Goal: Transaction & Acquisition: Purchase product/service

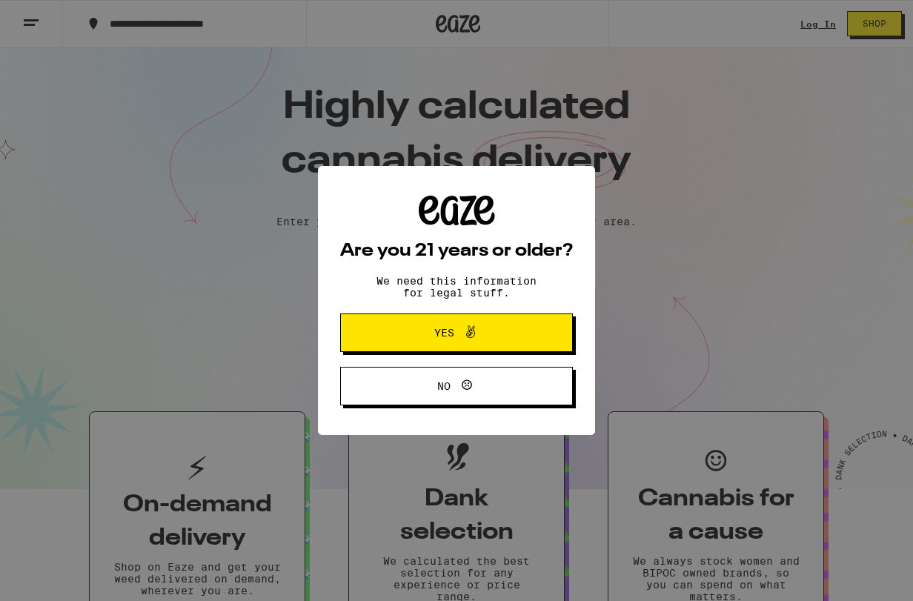
click at [464, 354] on div "Are you 21 years or older? We need this information for legal stuff. Yes No" at bounding box center [456, 301] width 233 height 210
click at [463, 350] on button "Yes" at bounding box center [456, 333] width 233 height 39
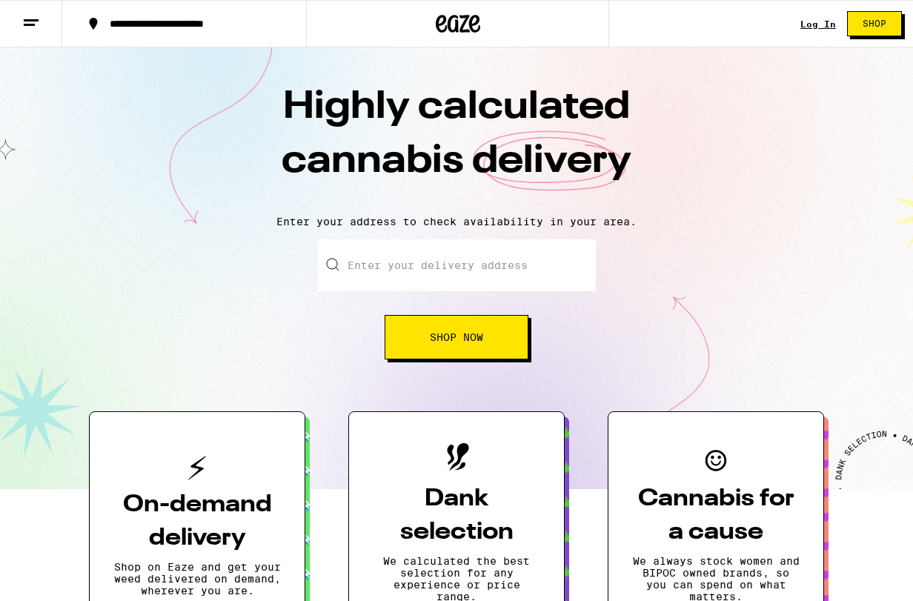
click at [440, 285] on input "Enter your delivery address" at bounding box center [457, 265] width 278 height 52
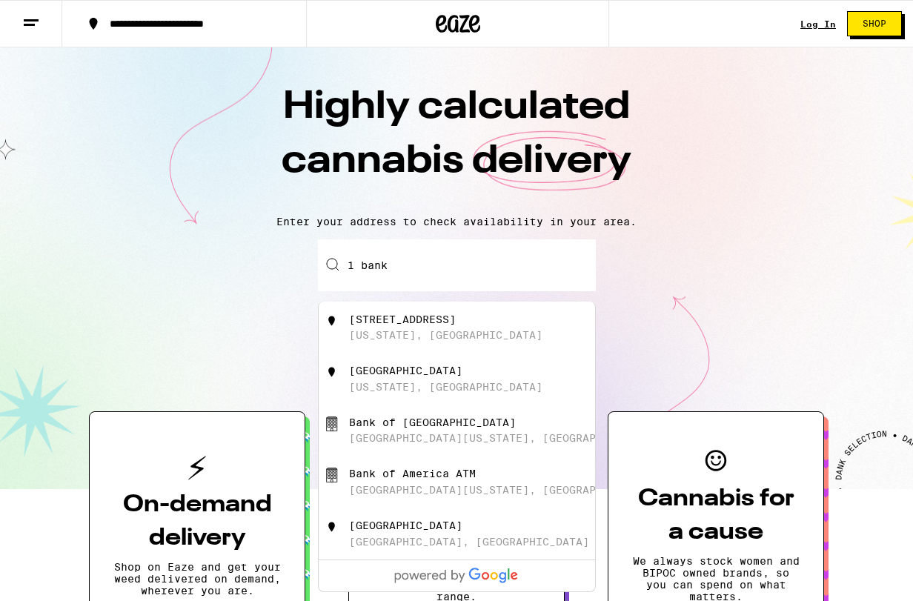
click at [422, 325] on div "[STREET_ADDRESS]" at bounding box center [402, 320] width 107 height 12
type input "[STREET_ADDRESS][US_STATE]"
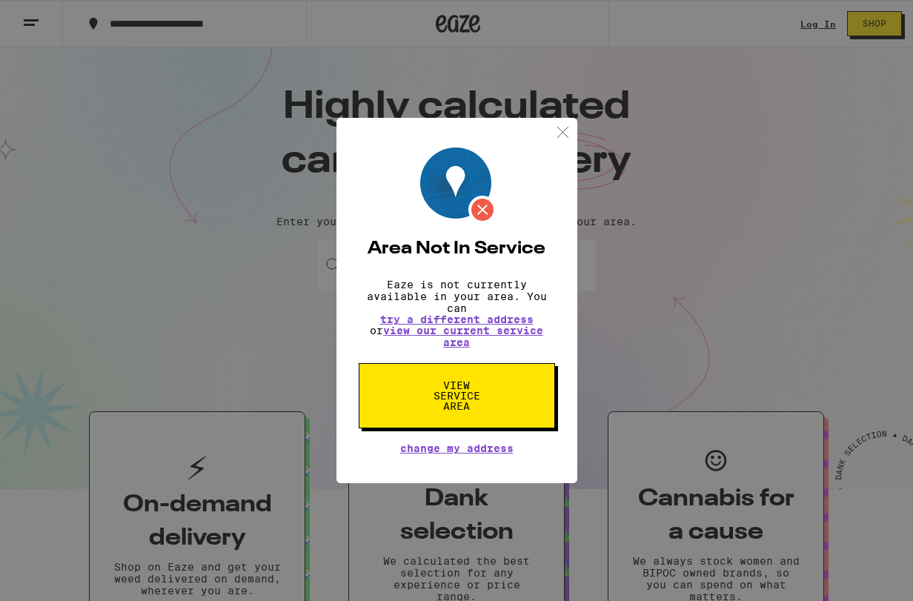
click at [478, 411] on span "View Service Area" at bounding box center [457, 395] width 76 height 31
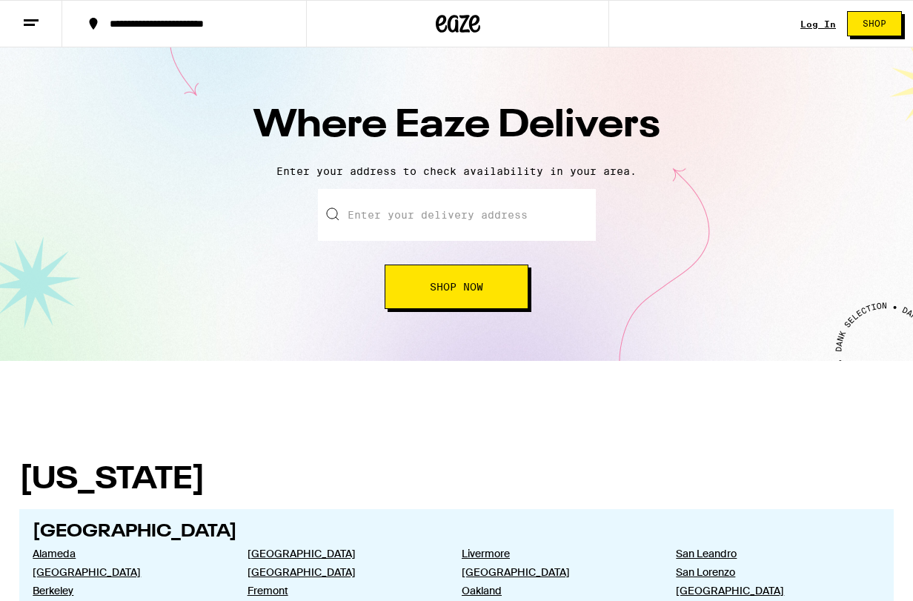
click at [423, 208] on input "text" at bounding box center [457, 215] width 278 height 52
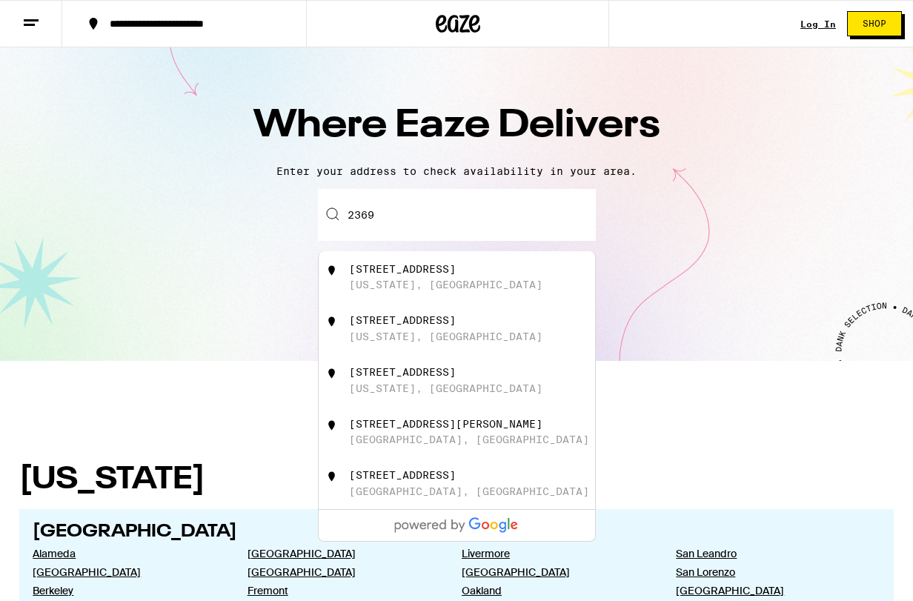
type input "23690"
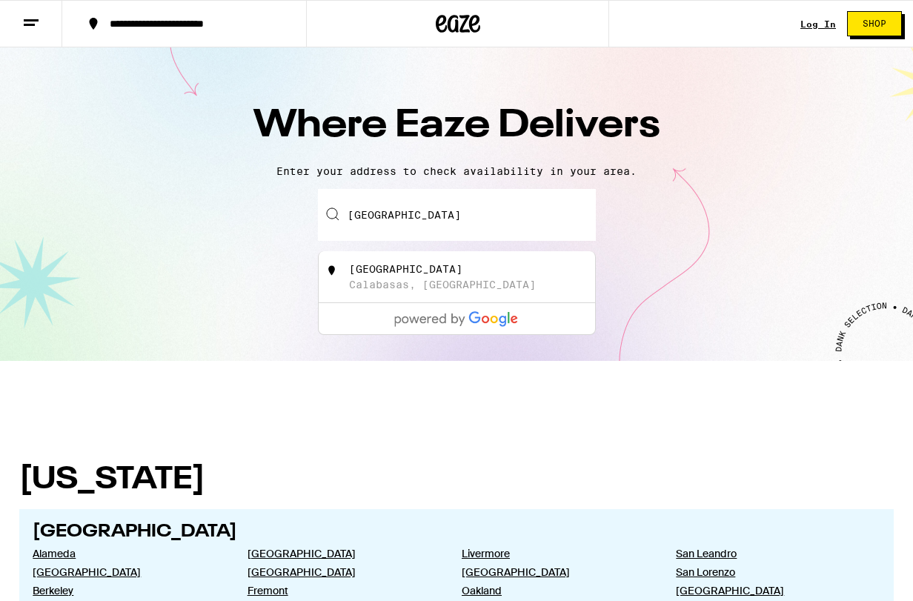
click at [456, 282] on div "[GEOGRAPHIC_DATA] [GEOGRAPHIC_DATA], [GEOGRAPHIC_DATA]" at bounding box center [481, 277] width 265 height 28
type input "[GEOGRAPHIC_DATA], [GEOGRAPHIC_DATA], [GEOGRAPHIC_DATA]"
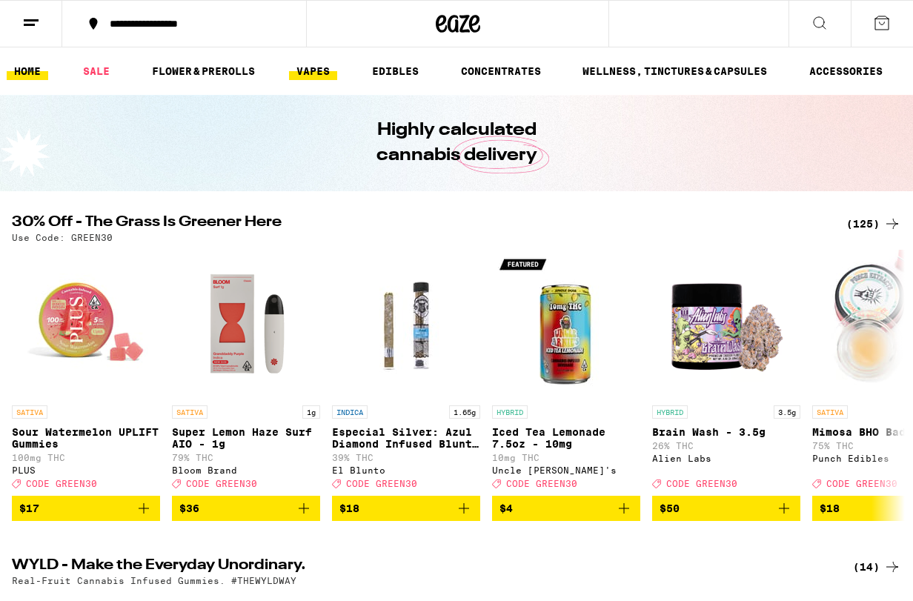
click at [315, 75] on link "VAPES" at bounding box center [313, 71] width 48 height 18
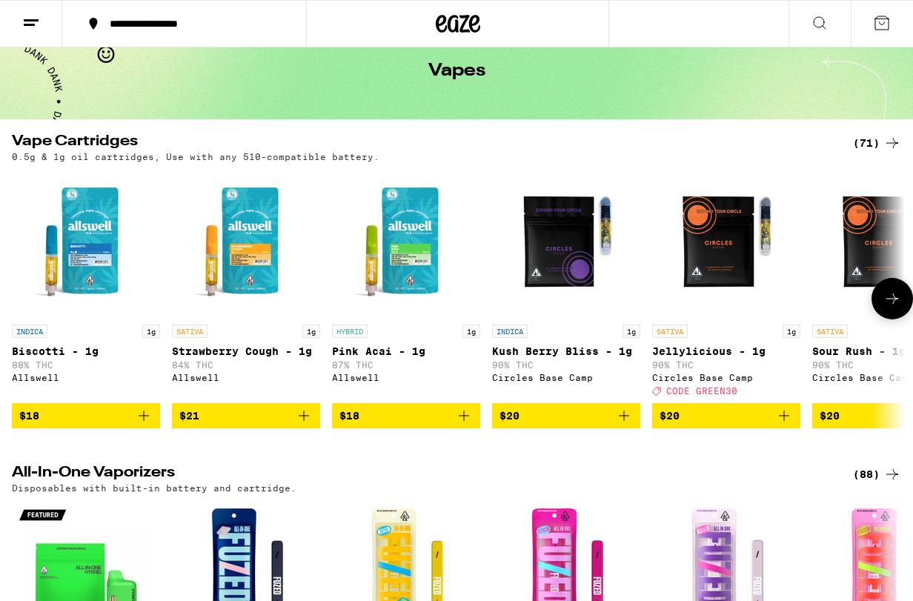
scroll to position [72, 0]
click at [873, 139] on div "(71)" at bounding box center [877, 143] width 48 height 18
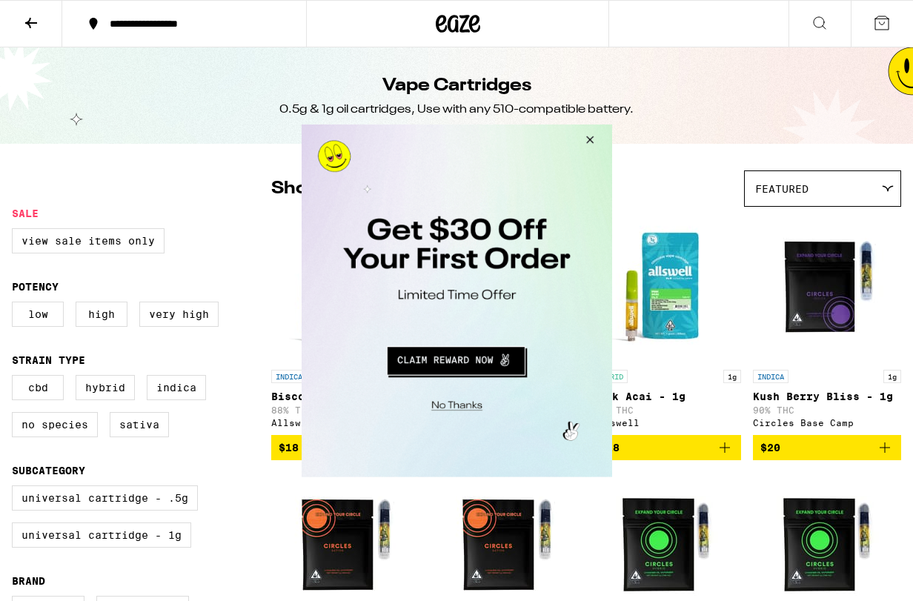
click at [592, 140] on button "Close Modal" at bounding box center [587, 142] width 40 height 36
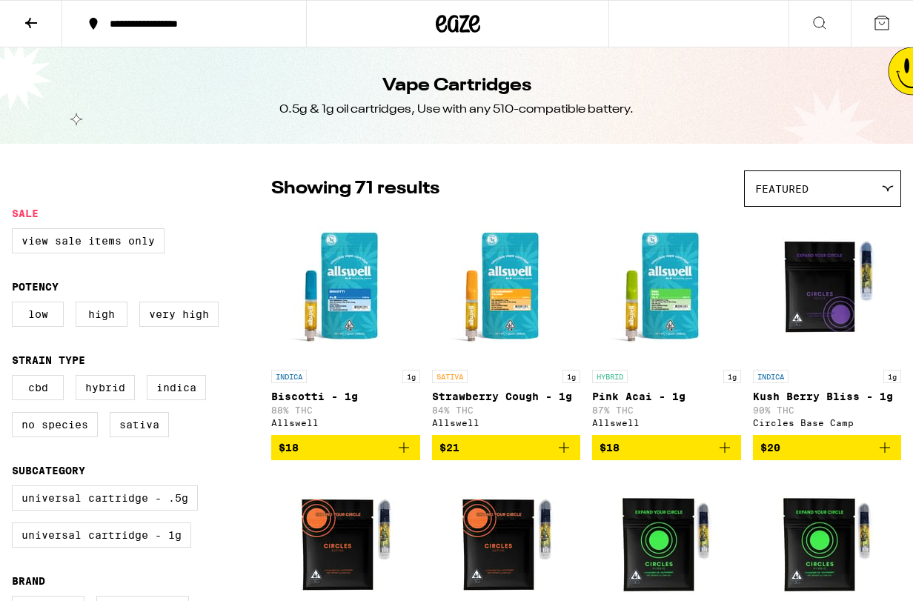
click at [818, 24] on icon at bounding box center [820, 23] width 18 height 18
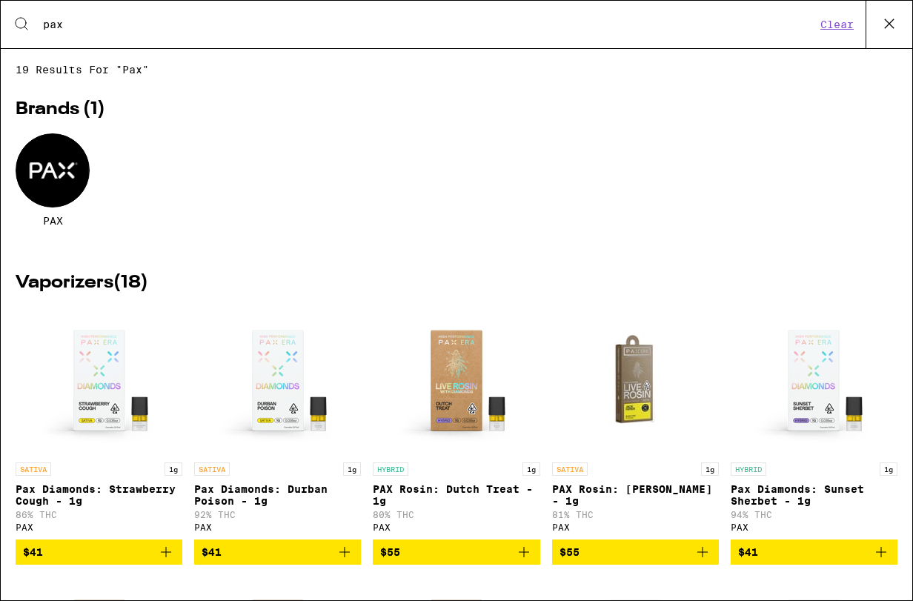
type input "pax"
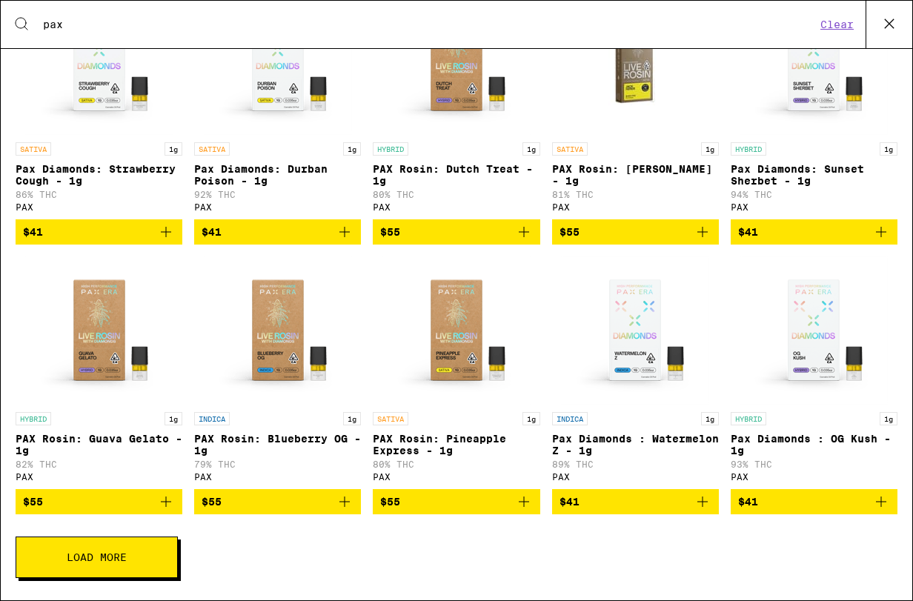
click at [160, 543] on button "Load More" at bounding box center [97, 558] width 162 height 42
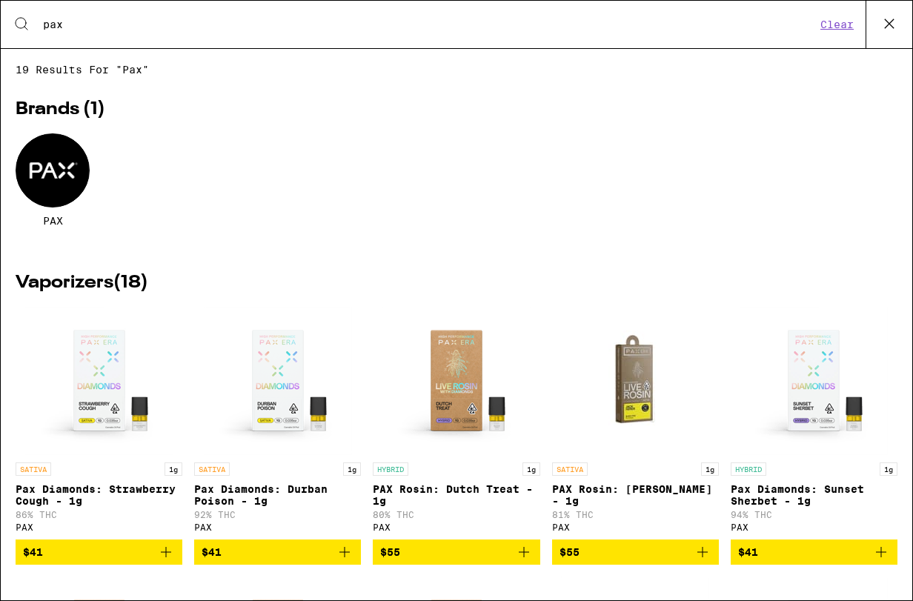
click at [879, 27] on icon at bounding box center [890, 24] width 22 height 22
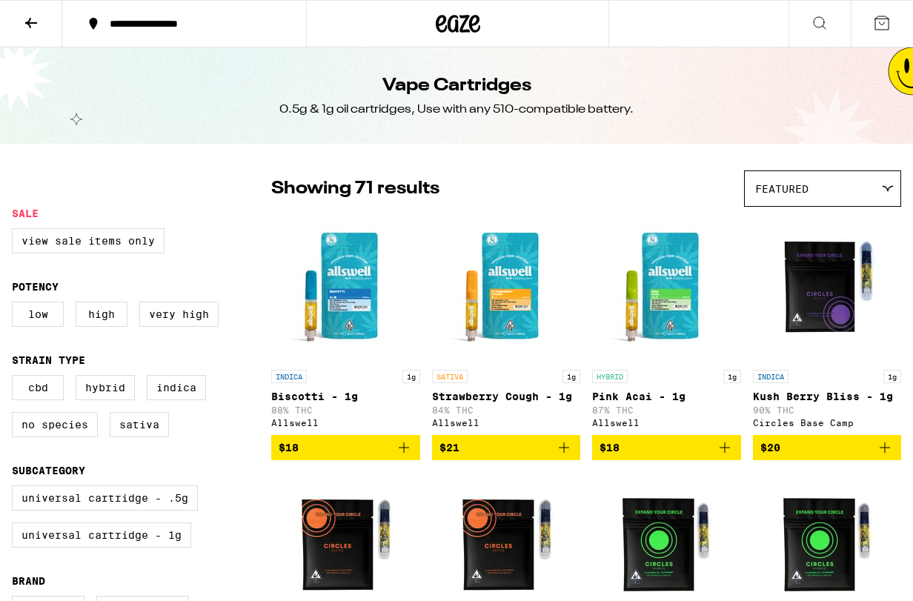
click at [39, 21] on icon at bounding box center [31, 23] width 18 height 18
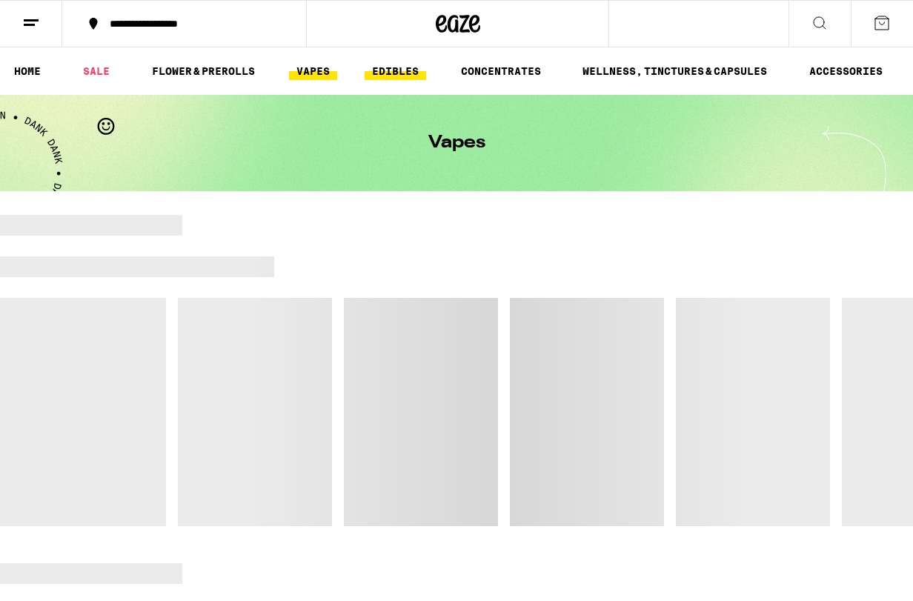
click at [398, 72] on link "EDIBLES" at bounding box center [396, 71] width 62 height 18
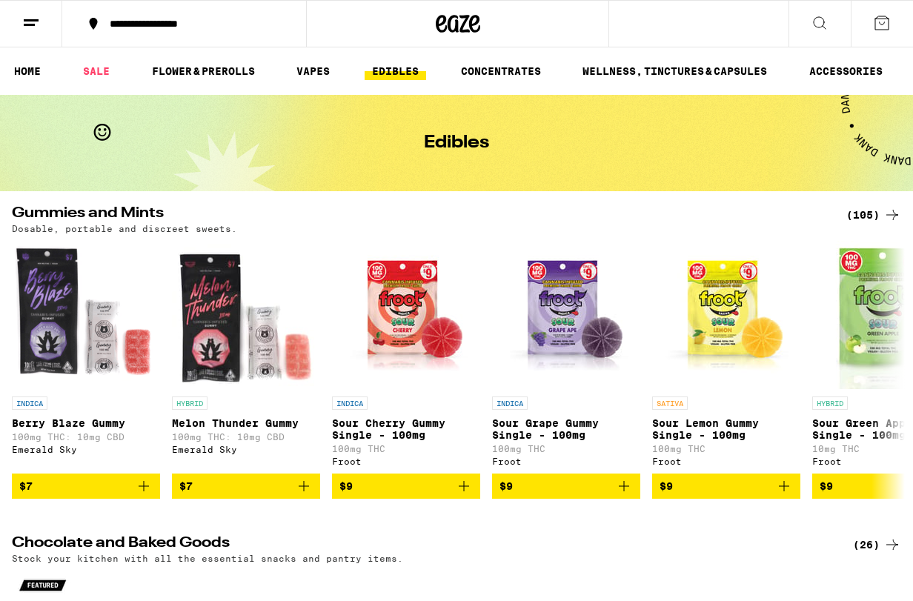
click at [864, 216] on div "(105)" at bounding box center [874, 215] width 55 height 18
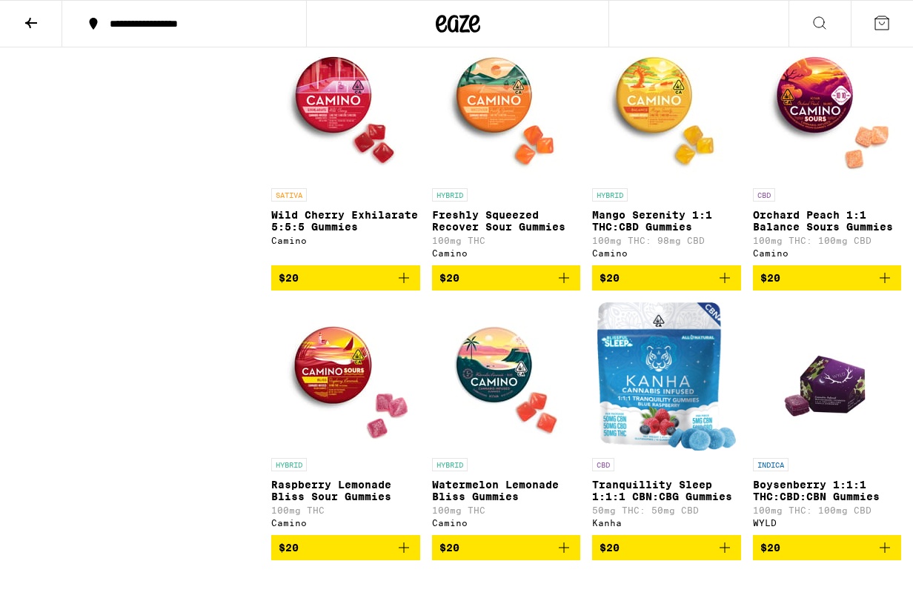
scroll to position [4514, 0]
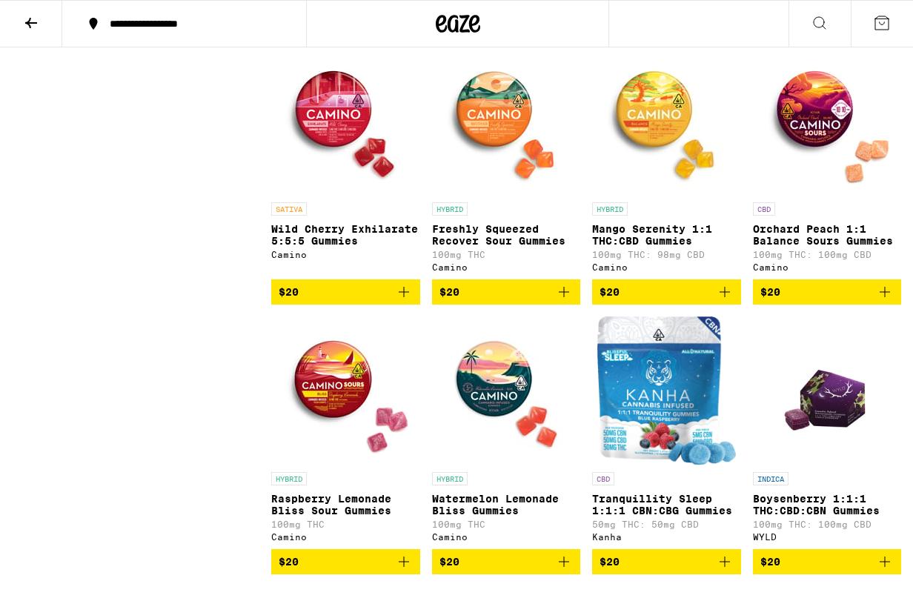
click at [839, 195] on img "Open page for Orchard Peach 1:1 Balance Sours Gummies from Camino" at bounding box center [827, 121] width 148 height 148
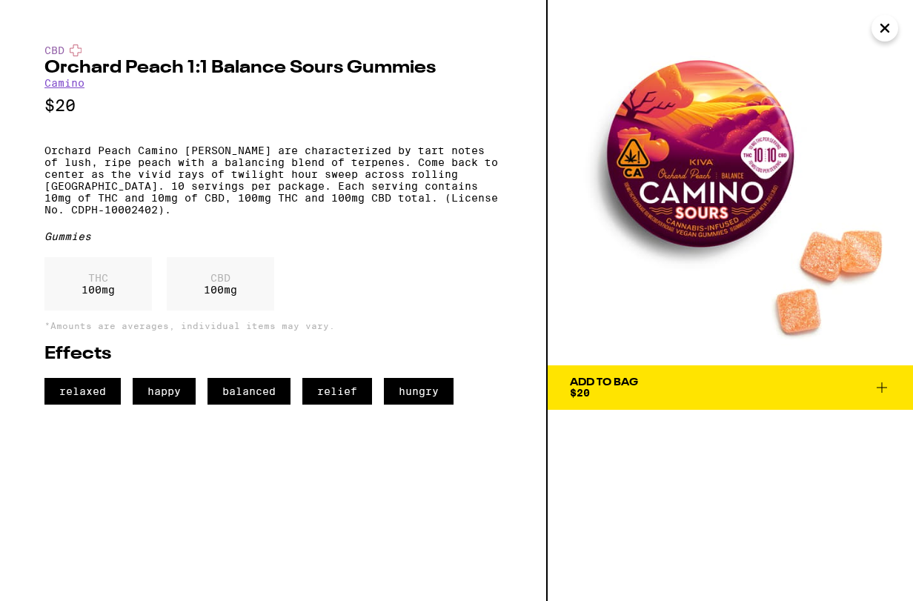
click at [891, 26] on icon "Close" at bounding box center [885, 28] width 18 height 22
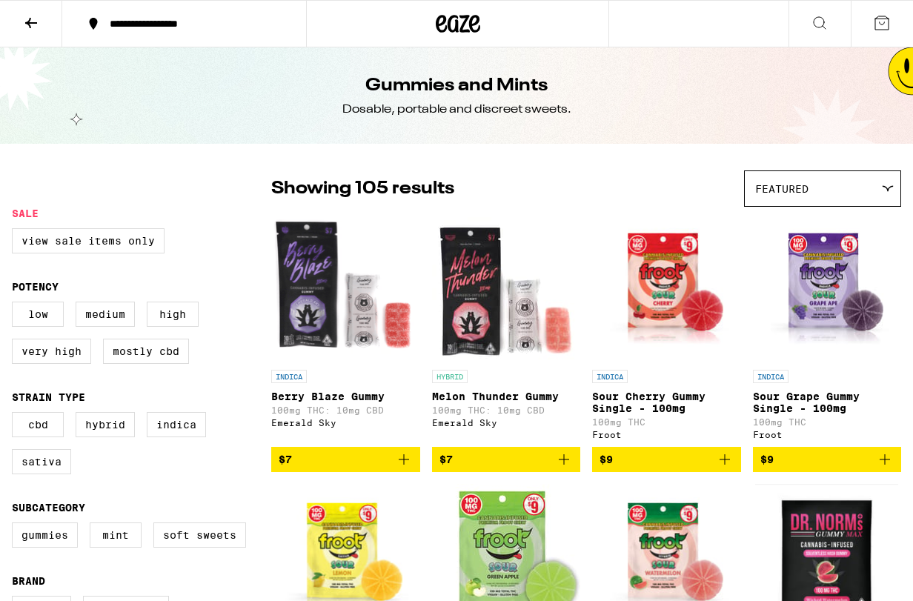
click at [36, 20] on icon at bounding box center [31, 23] width 18 height 18
